Goal: Task Accomplishment & Management: Manage account settings

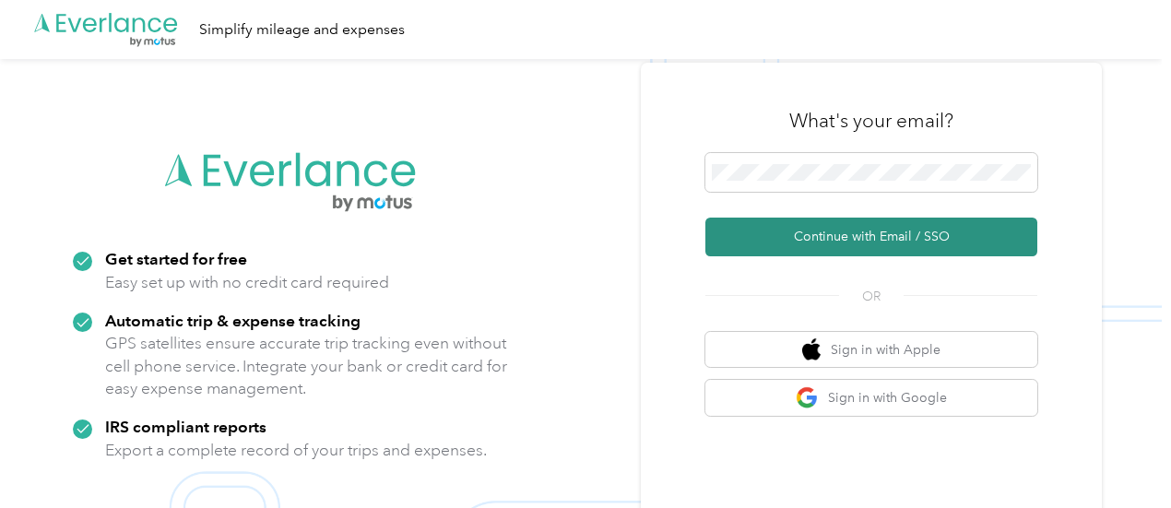
click at [934, 234] on button "Continue with Email / SSO" at bounding box center [872, 237] width 332 height 39
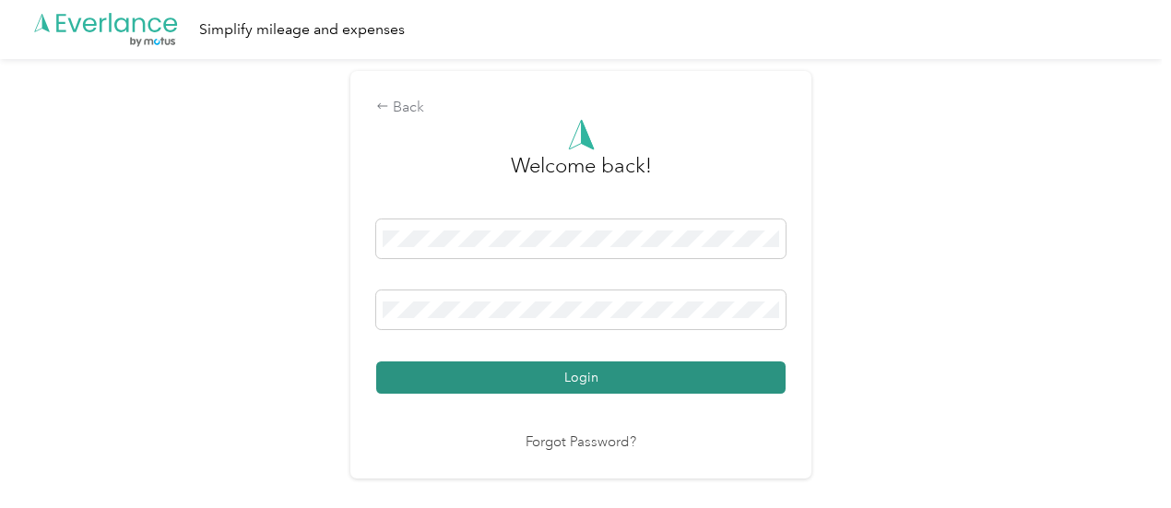
click at [651, 382] on button "Login" at bounding box center [581, 378] width 410 height 32
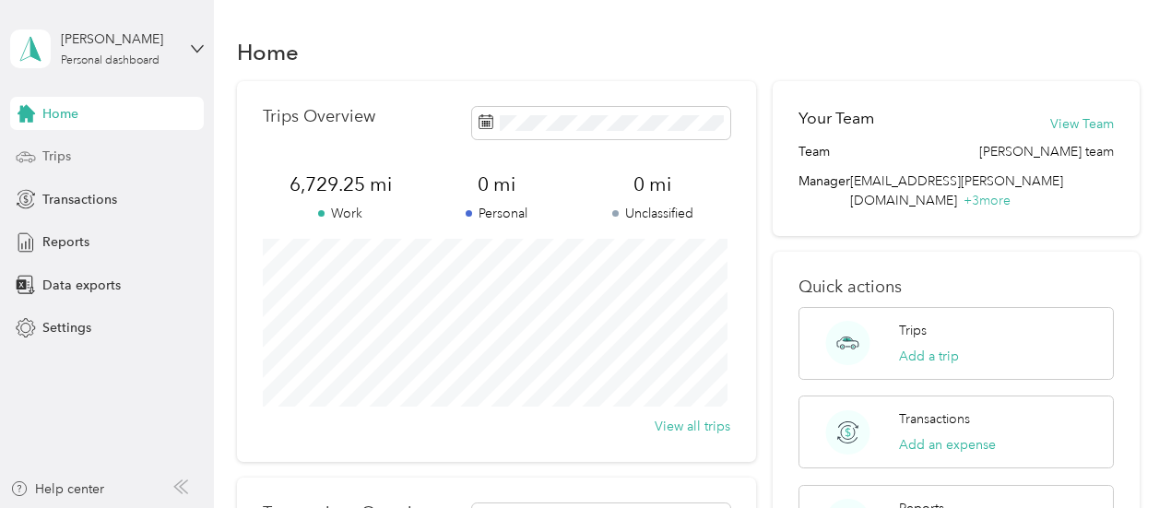
click at [80, 162] on div "Trips" at bounding box center [107, 156] width 194 height 33
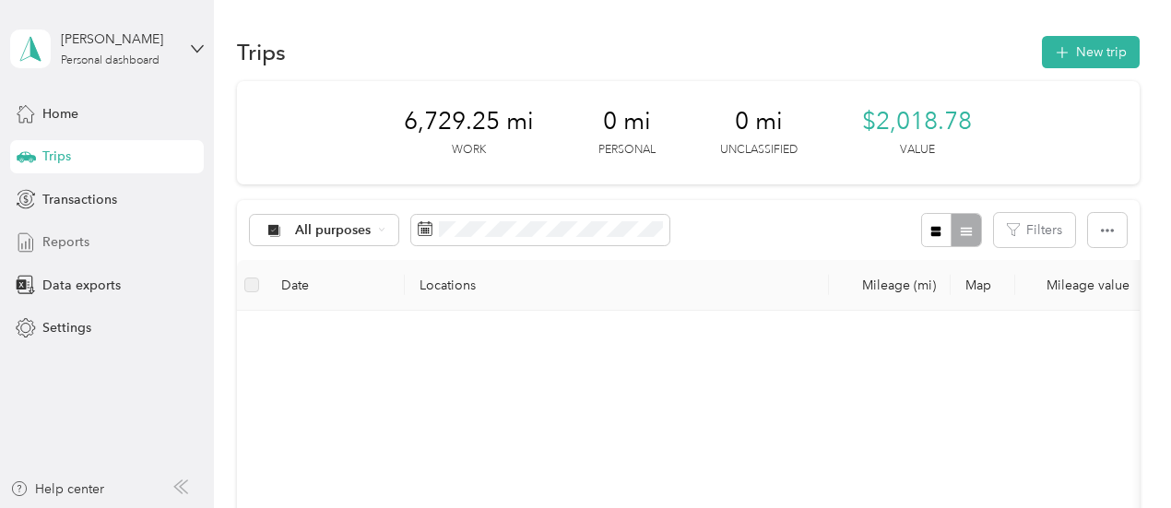
click at [63, 243] on span "Reports" at bounding box center [65, 241] width 47 height 19
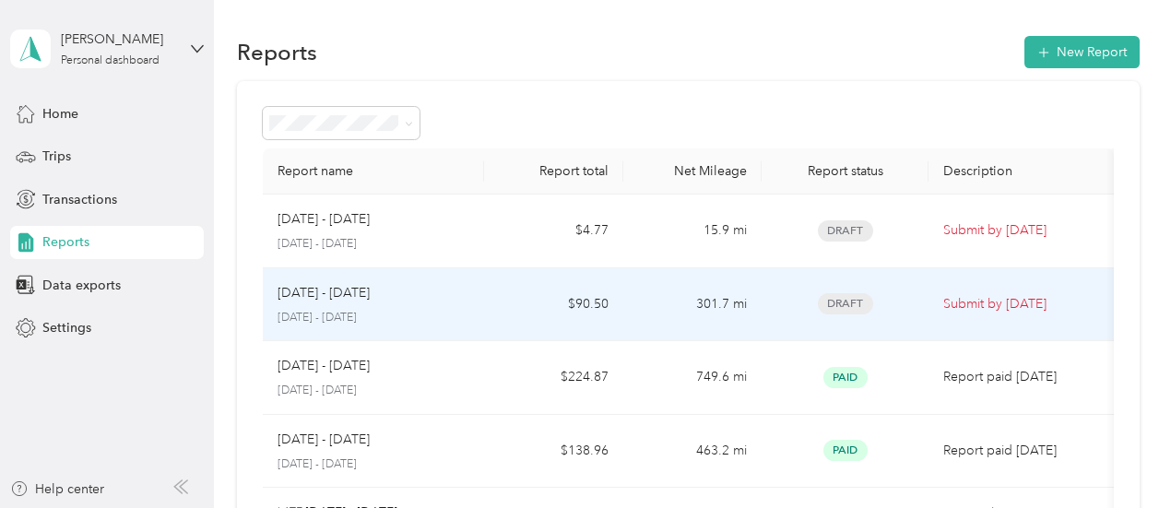
click at [460, 307] on div "[DATE] - [DATE] [DATE] - [DATE]" at bounding box center [374, 304] width 193 height 43
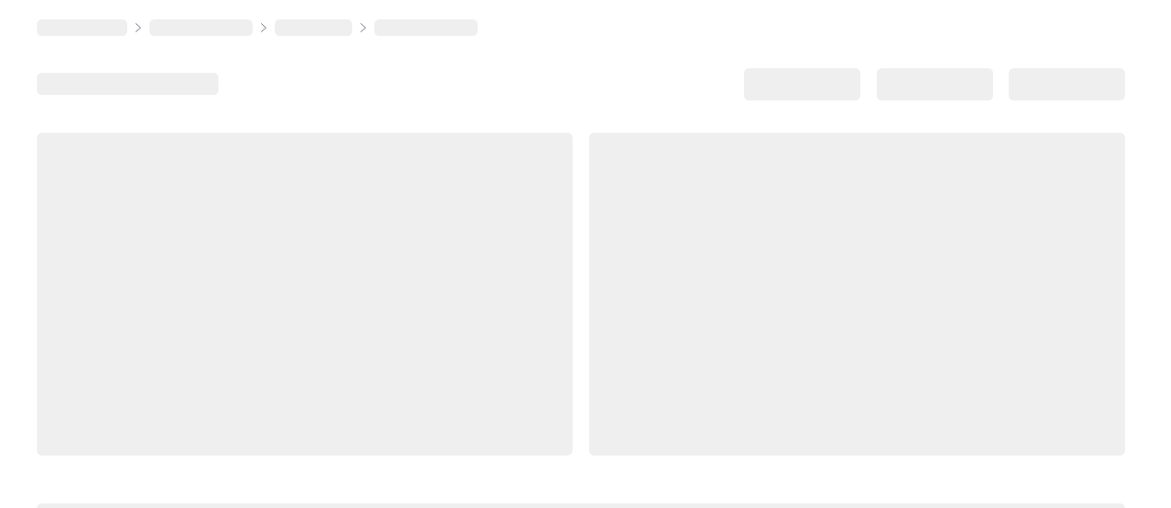
click at [589, 307] on div at bounding box center [857, 294] width 536 height 323
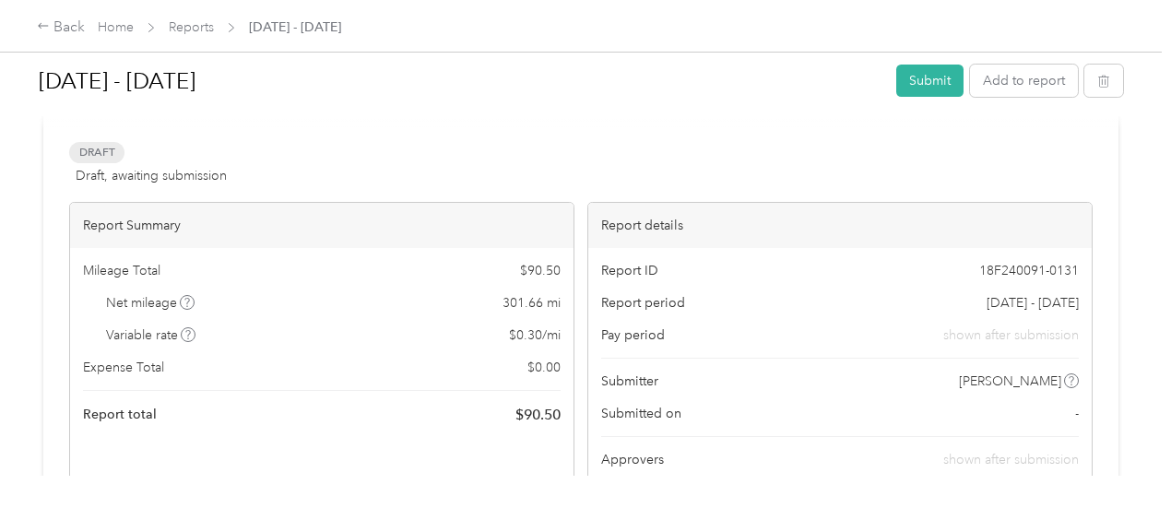
scroll to position [31, 0]
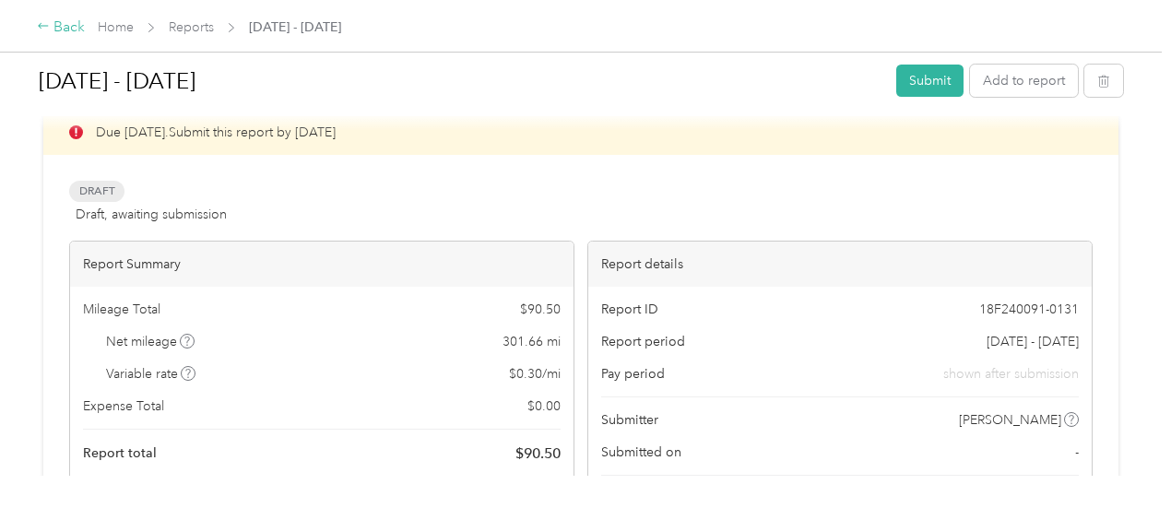
click at [42, 30] on icon at bounding box center [43, 25] width 13 height 13
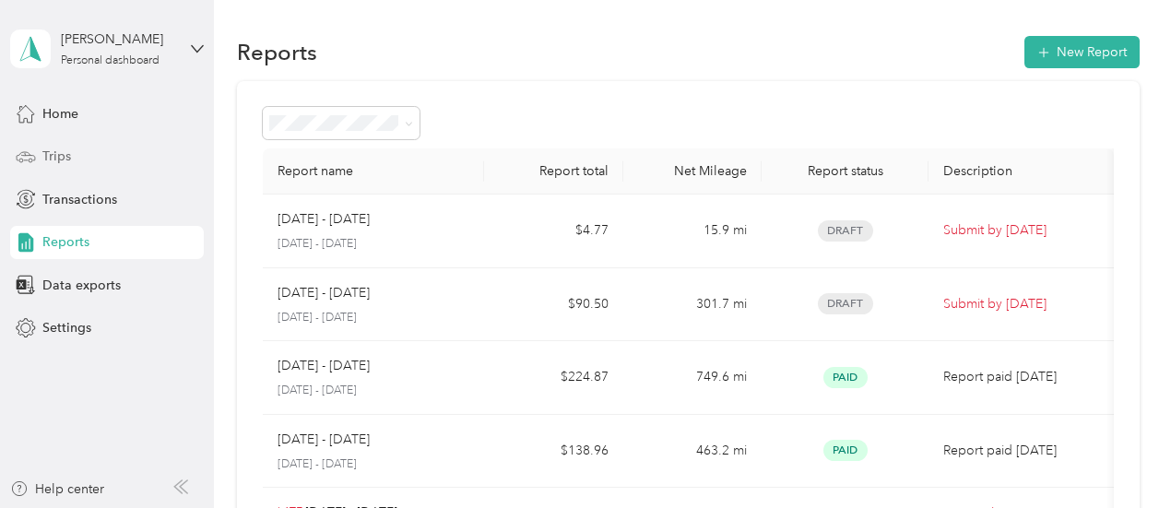
click at [51, 157] on span "Trips" at bounding box center [56, 156] width 29 height 19
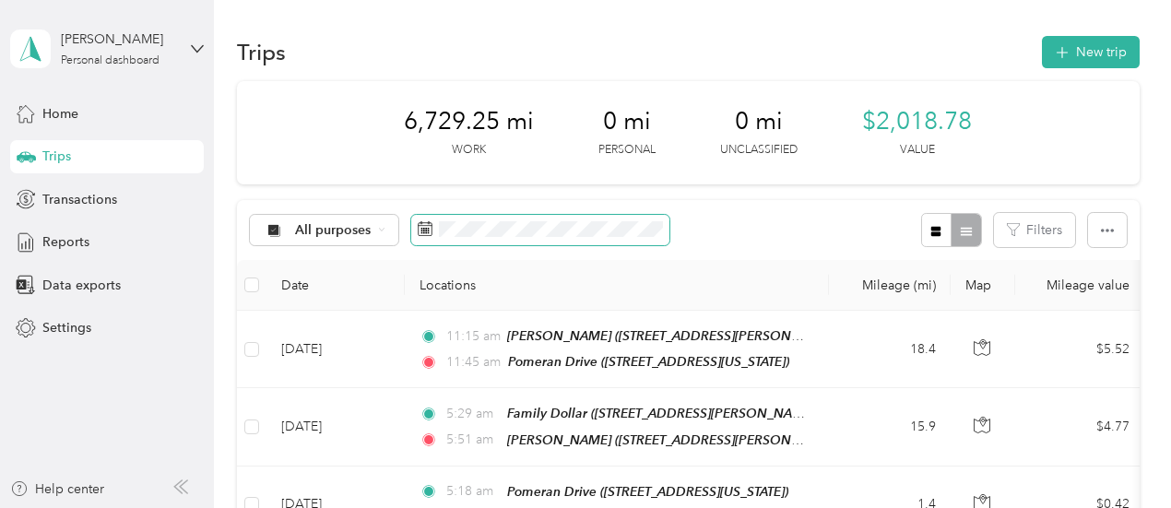
click at [420, 227] on icon at bounding box center [425, 228] width 15 height 15
click at [426, 230] on icon at bounding box center [425, 228] width 15 height 15
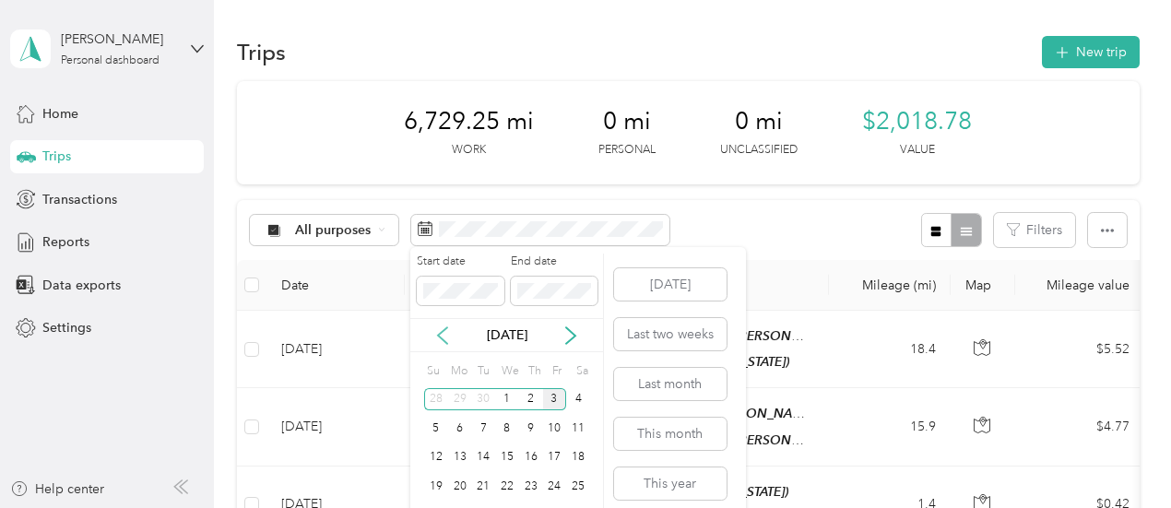
click at [441, 334] on icon at bounding box center [442, 336] width 18 height 18
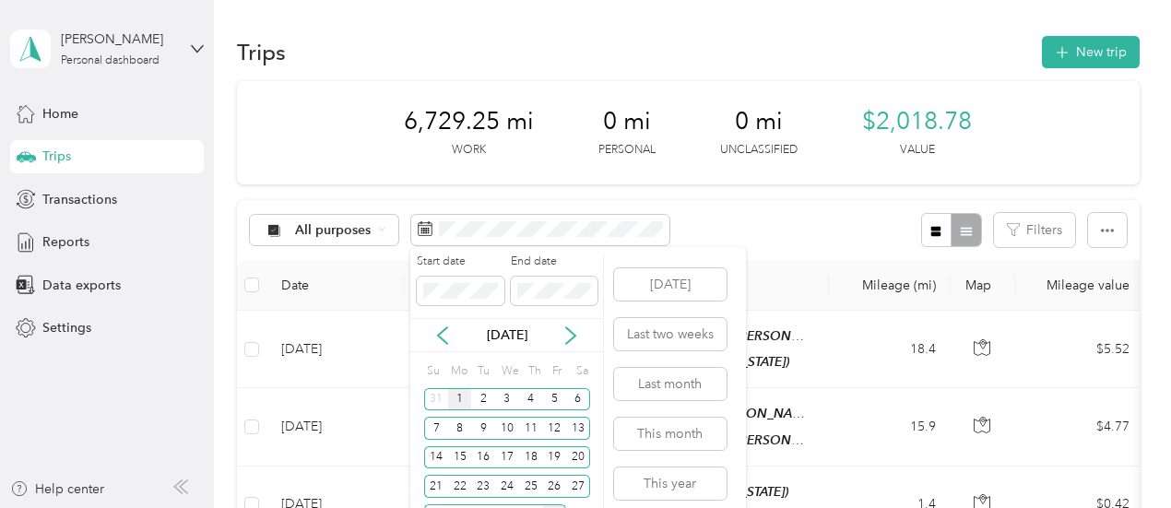
click at [457, 402] on div "1" at bounding box center [460, 399] width 24 height 23
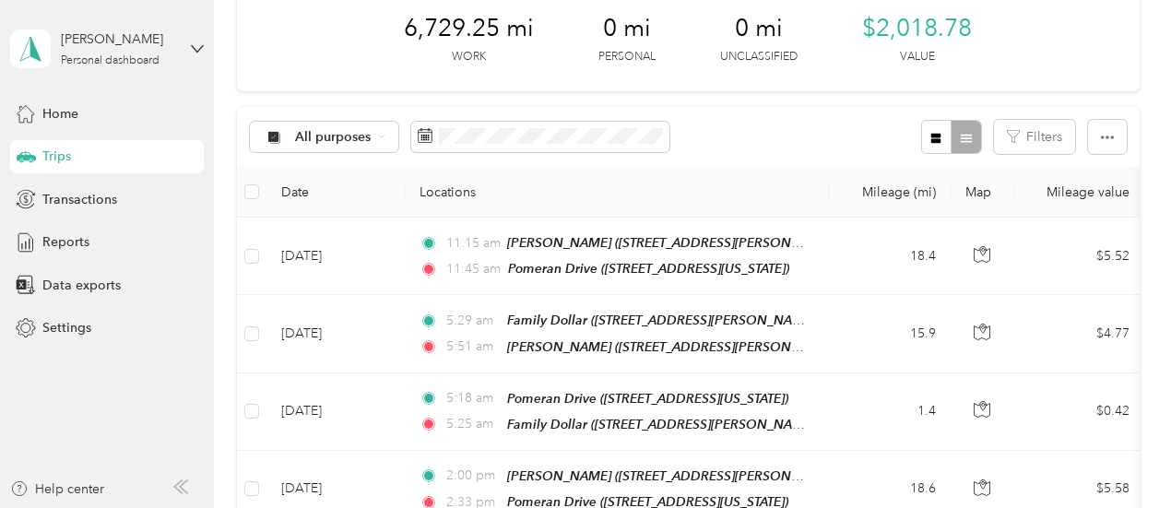
scroll to position [83, 0]
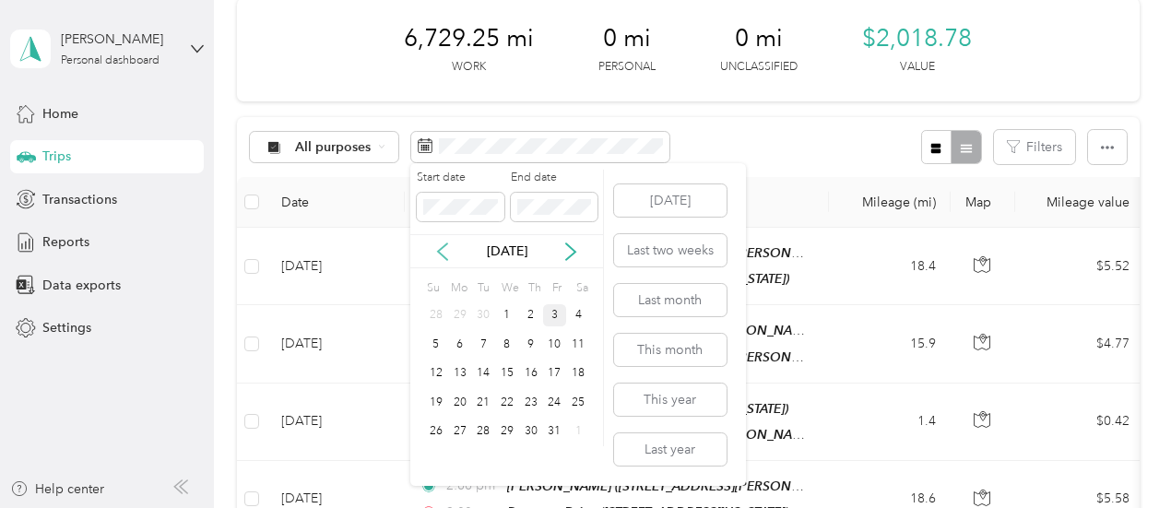
click at [441, 251] on icon at bounding box center [442, 252] width 18 height 18
click at [454, 313] on div "1" at bounding box center [460, 315] width 24 height 23
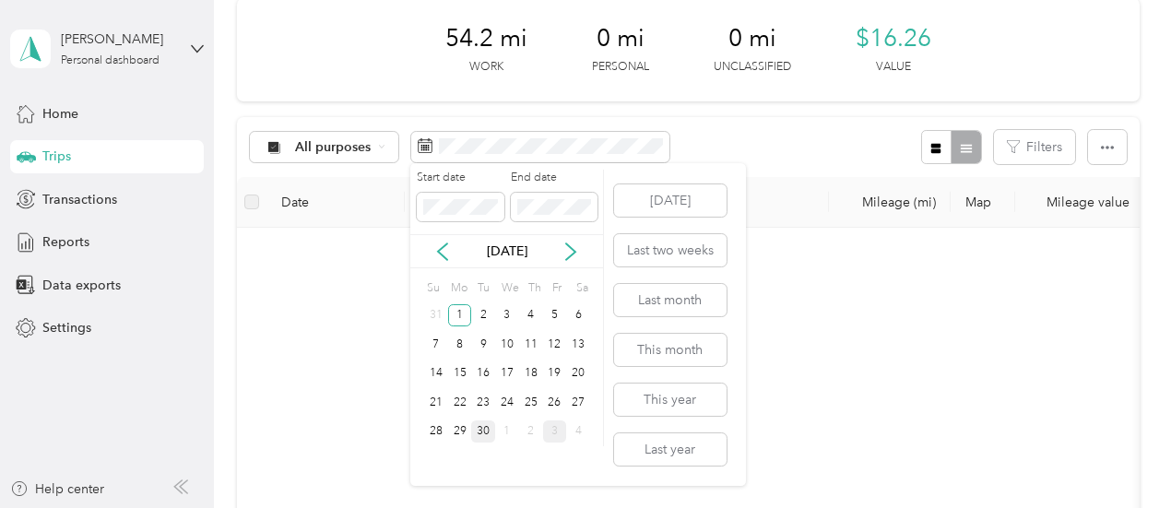
click at [485, 432] on div "30" at bounding box center [483, 432] width 24 height 23
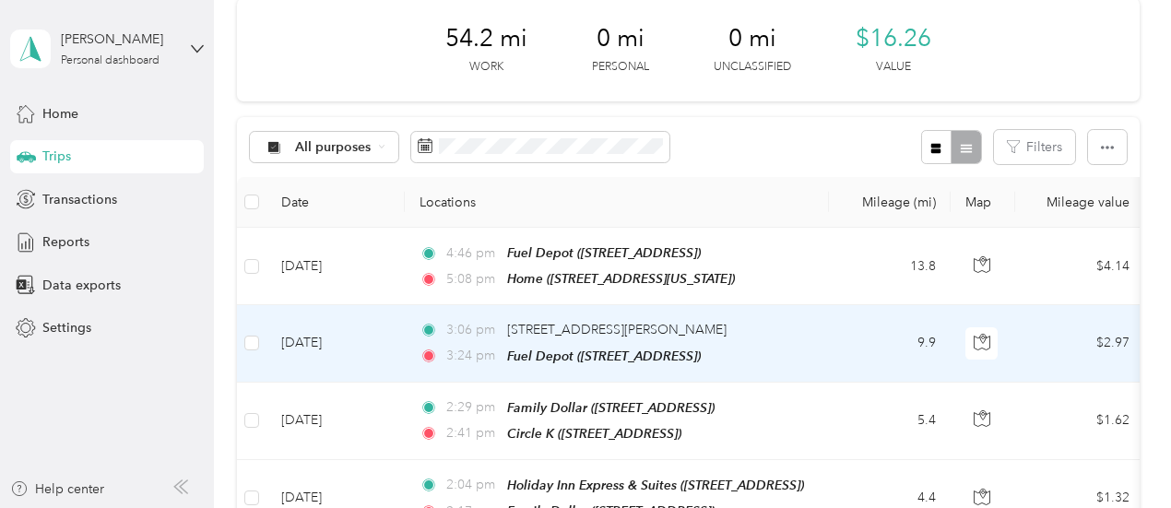
click at [1068, 375] on td "$2.97" at bounding box center [1079, 343] width 129 height 77
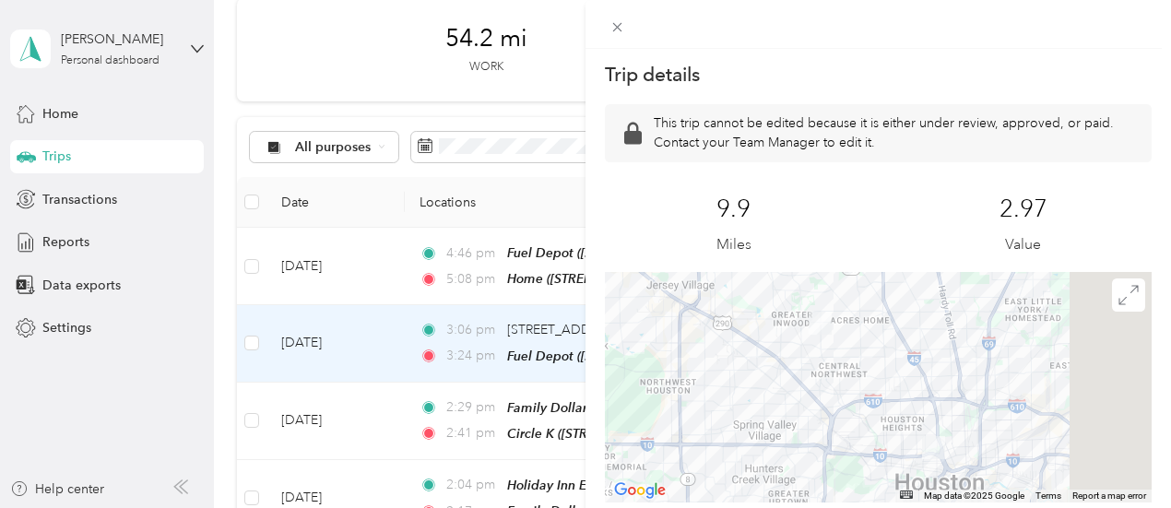
click at [609, 137] on div "Trip details This trip cannot be edited because it is either under review, appr…" at bounding box center [585, 254] width 1171 height 508
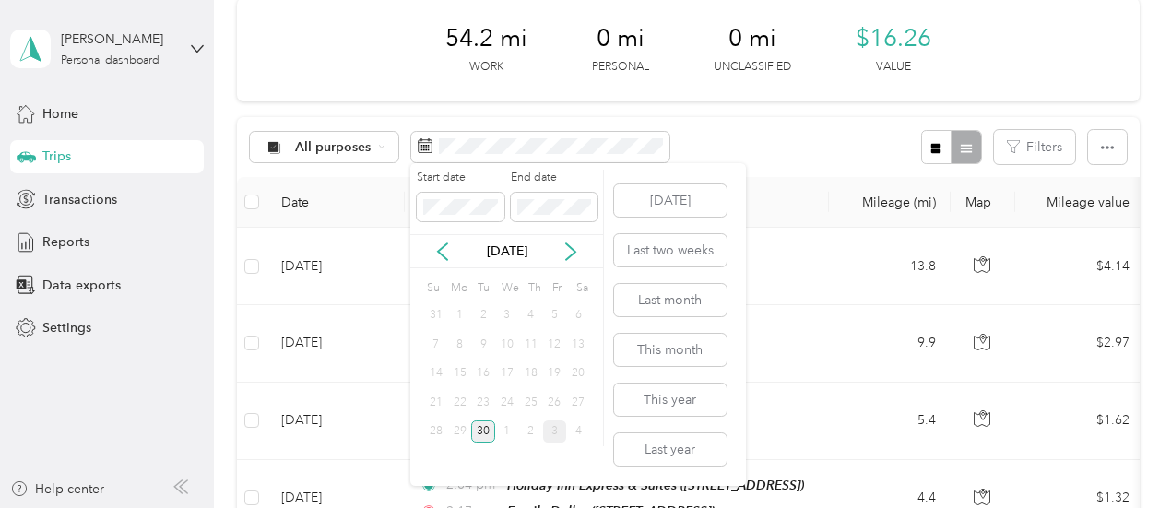
click at [485, 428] on div "30" at bounding box center [483, 432] width 24 height 23
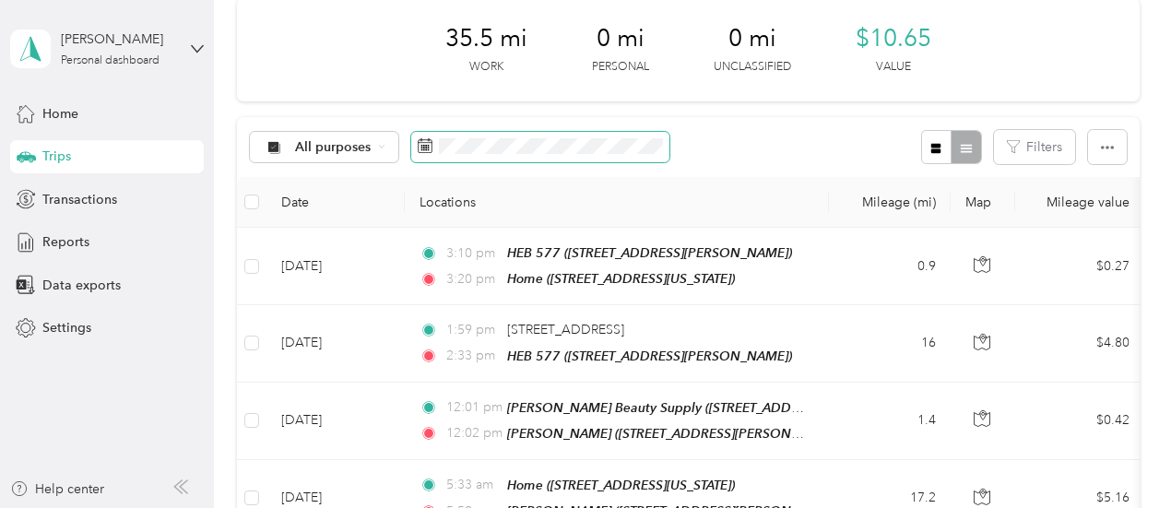
click at [424, 149] on icon at bounding box center [425, 145] width 15 height 15
click at [436, 148] on span at bounding box center [540, 147] width 258 height 31
click at [426, 145] on rect at bounding box center [427, 146] width 2 height 2
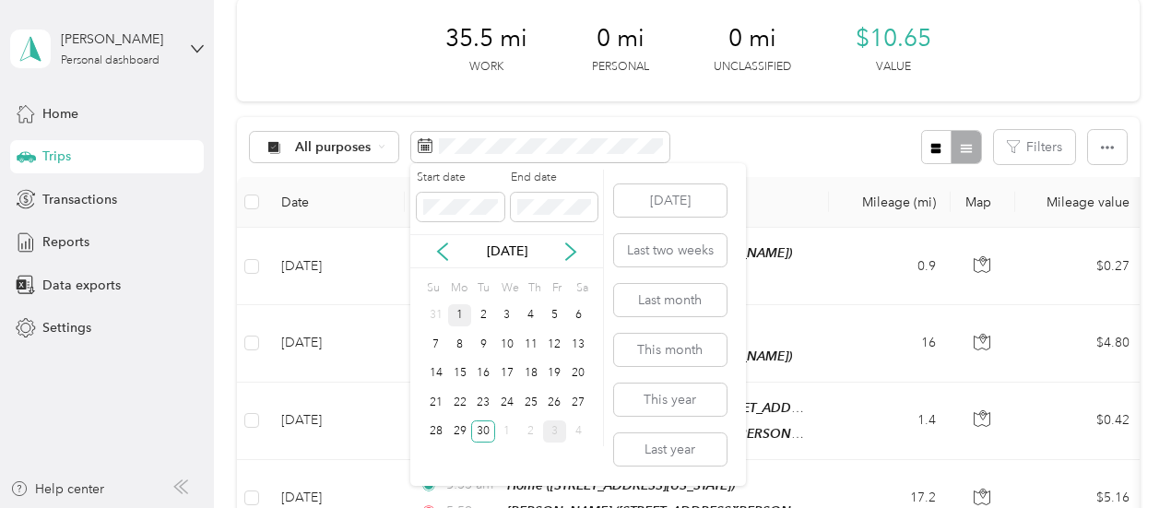
click at [456, 309] on div "1" at bounding box center [460, 315] width 24 height 23
click at [488, 432] on div "30" at bounding box center [483, 432] width 24 height 23
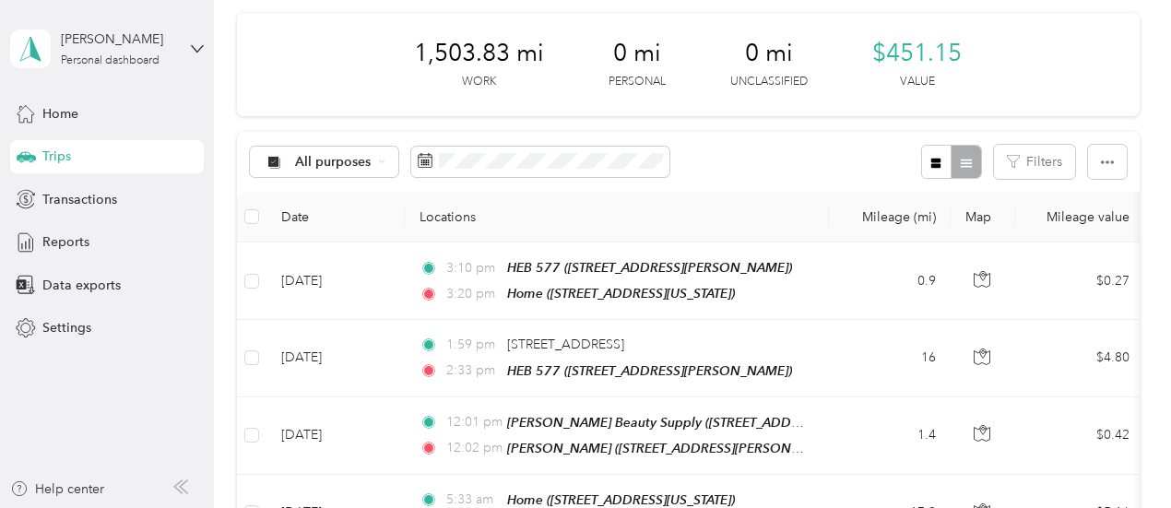
scroll to position [65, 0]
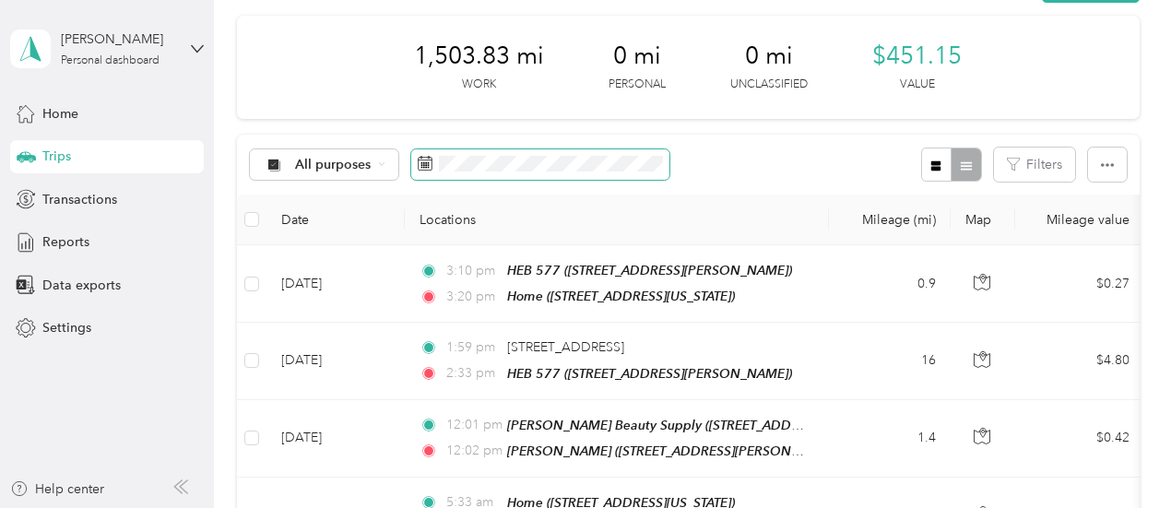
click at [422, 166] on icon at bounding box center [425, 163] width 15 height 15
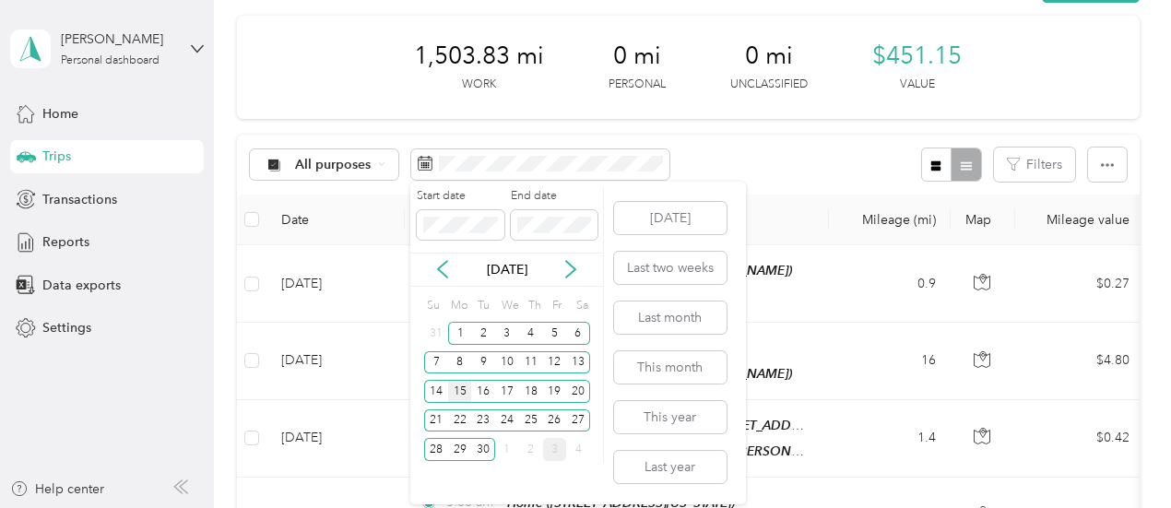
click at [456, 390] on div "15" at bounding box center [460, 391] width 24 height 23
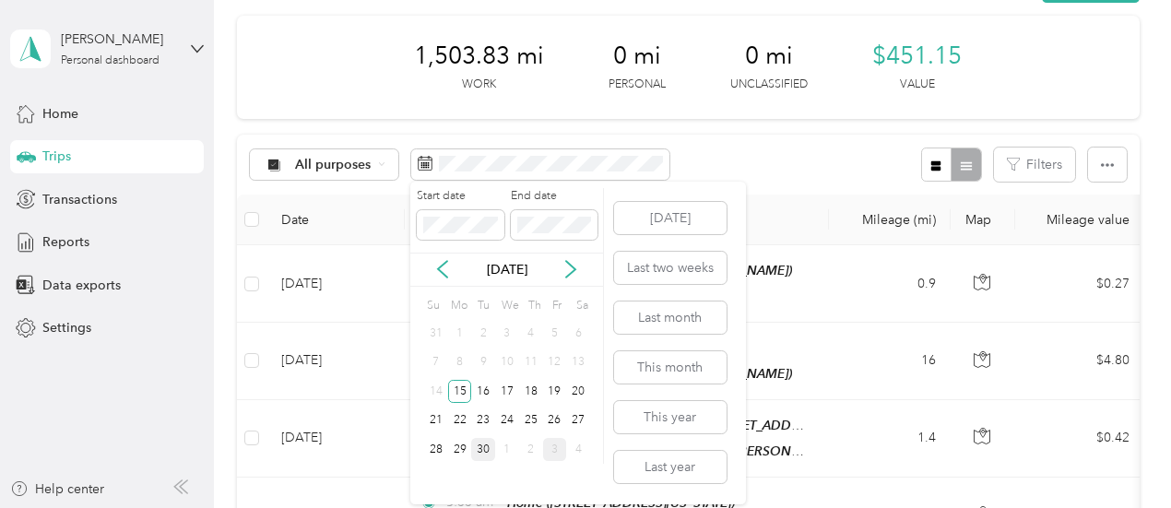
click at [485, 451] on div "30" at bounding box center [483, 449] width 24 height 23
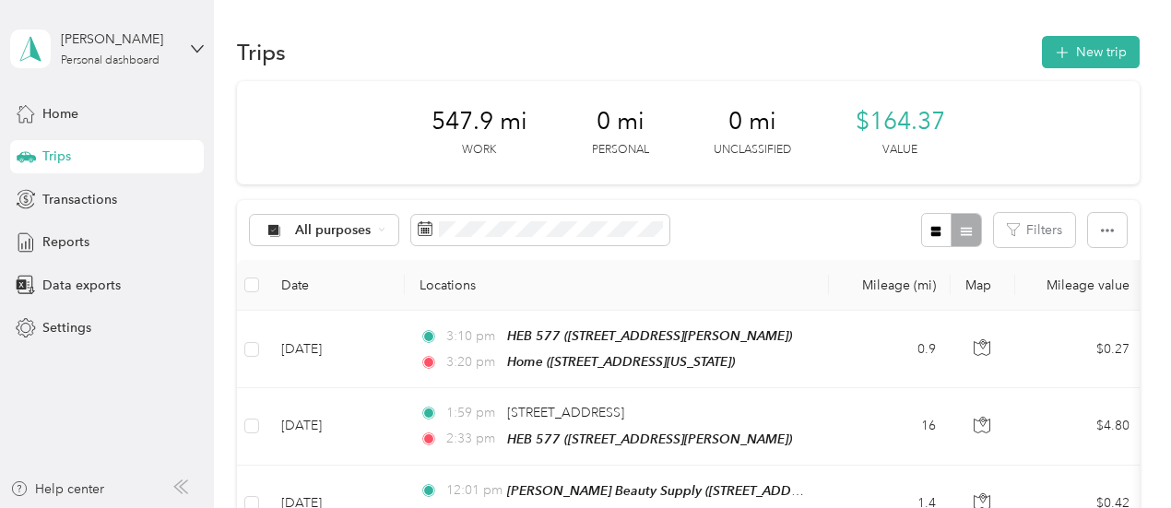
click at [46, 159] on span "Trips" at bounding box center [56, 156] width 29 height 19
click at [61, 250] on span "Reports" at bounding box center [65, 241] width 47 height 19
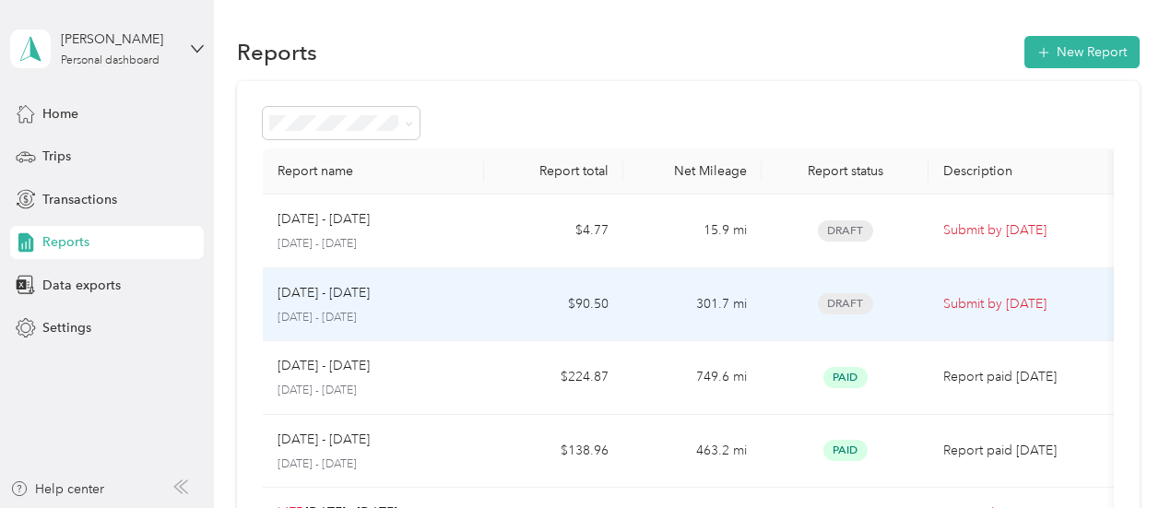
click at [306, 311] on p "[DATE] - [DATE]" at bounding box center [374, 318] width 193 height 17
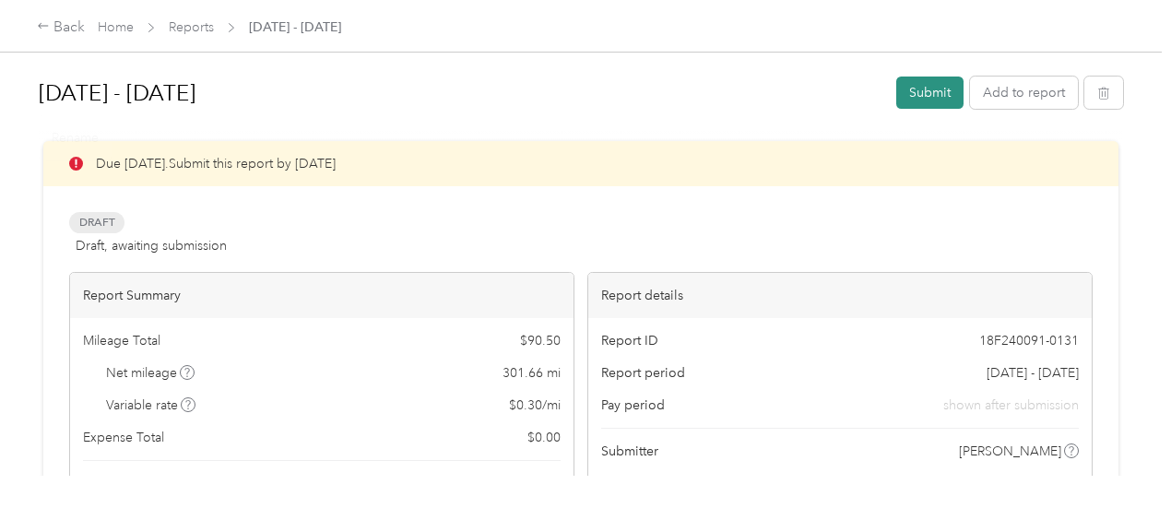
click at [917, 98] on button "Submit" at bounding box center [930, 93] width 67 height 32
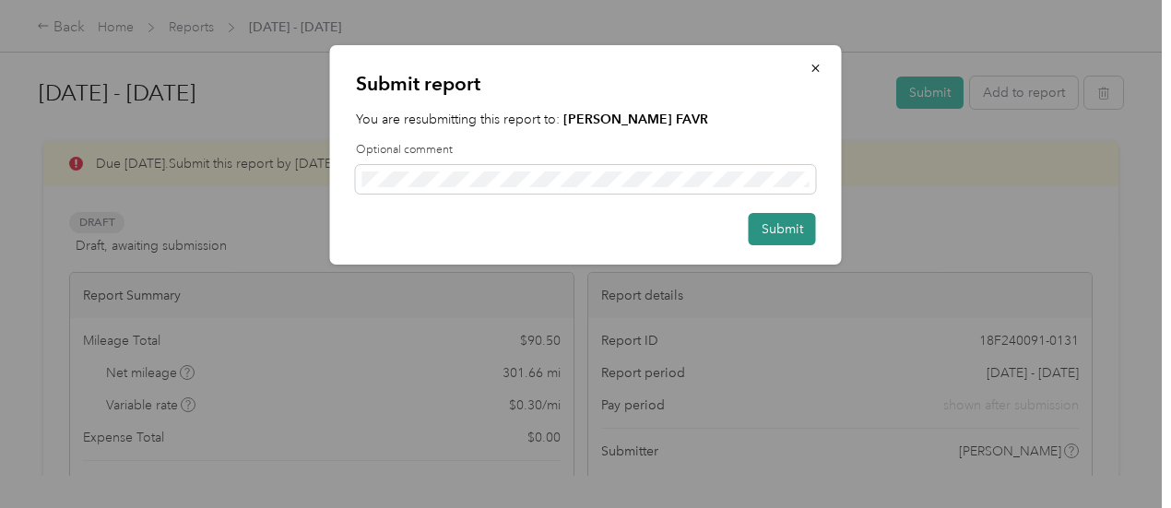
click at [793, 239] on button "Submit" at bounding box center [782, 229] width 67 height 32
